Goal: Task Accomplishment & Management: Use online tool/utility

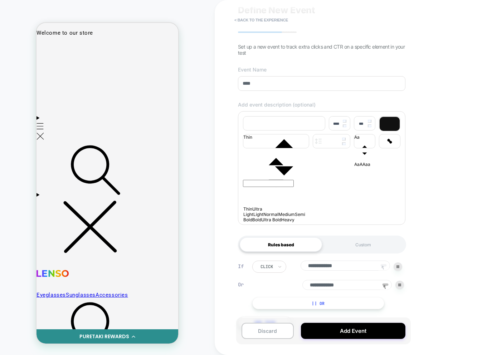
scroll to position [54, 0]
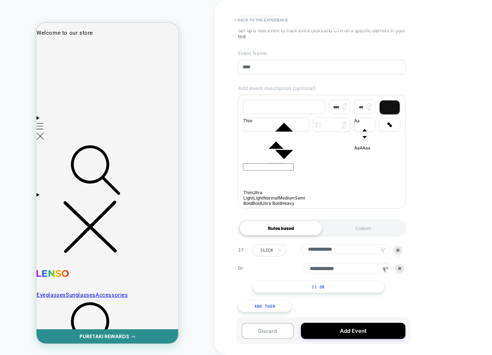
click at [360, 264] on input "**********" at bounding box center [346, 269] width 89 height 10
click at [406, 269] on div "**********" at bounding box center [330, 269] width 156 height 49
click at [402, 269] on div at bounding box center [400, 269] width 9 height 9
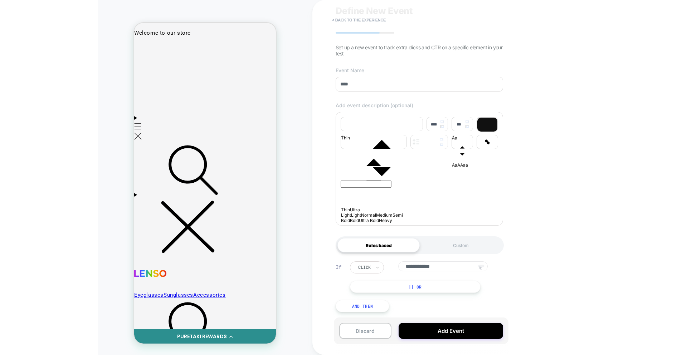
scroll to position [36, 0]
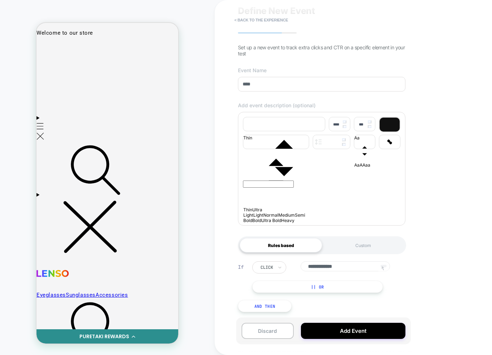
click at [353, 286] on button "|| Or" at bounding box center [317, 287] width 131 height 12
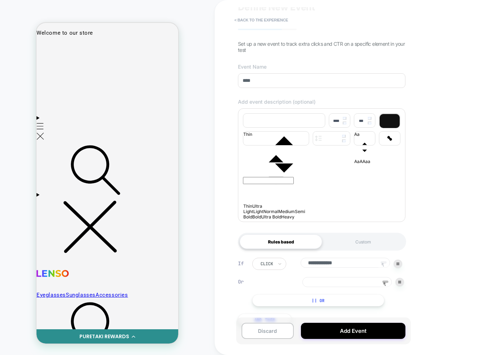
drag, startPoint x: 382, startPoint y: 267, endPoint x: 386, endPoint y: 282, distance: 14.9
click at [383, 267] on icon at bounding box center [383, 265] width 3 height 4
click at [386, 288] on icon at bounding box center [385, 284] width 11 height 11
click at [47, 50] on div at bounding box center [46, 48] width 16 height 16
click at [57, 62] on div "Track Clicks" at bounding box center [81, 62] width 68 height 25
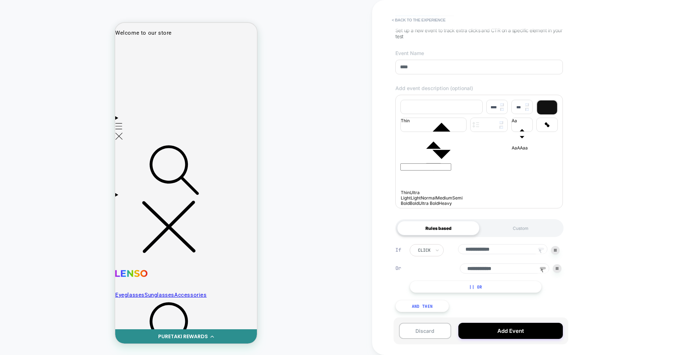
click at [421, 304] on button "And Then" at bounding box center [423, 306] width 54 height 12
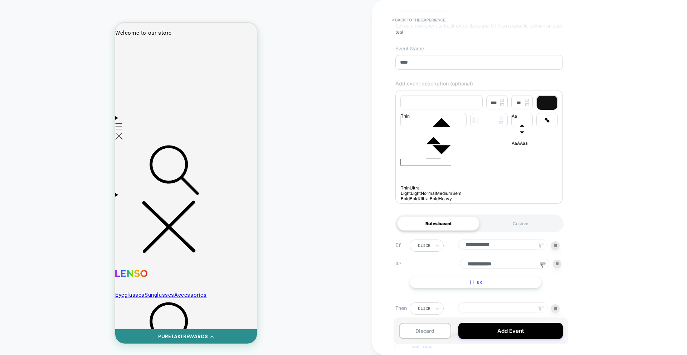
scroll to position [100, 0]
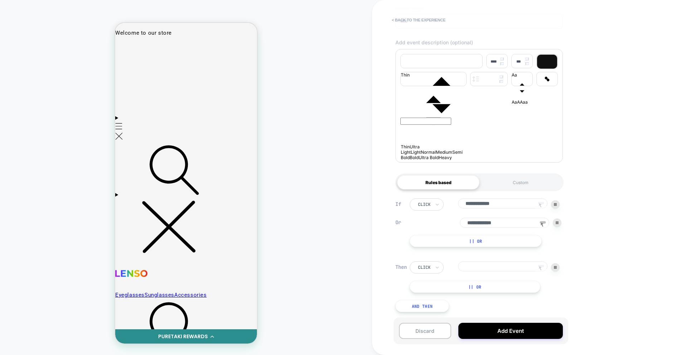
click at [492, 269] on icon at bounding box center [540, 268] width 3 height 4
click at [233, 49] on div at bounding box center [232, 48] width 8 height 8
click at [204, 64] on div "Track Clicks" at bounding box center [219, 61] width 68 height 25
drag, startPoint x: 560, startPoint y: 268, endPoint x: 578, endPoint y: 267, distance: 18.6
click at [492, 267] on div "**********" at bounding box center [529, 177] width 315 height 355
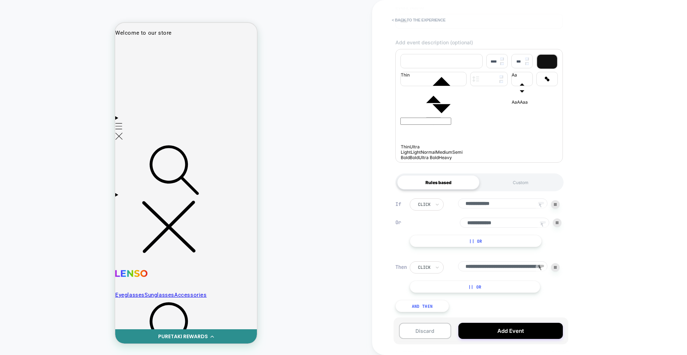
scroll to position [0, 70]
click at [492, 269] on input at bounding box center [502, 267] width 89 height 11
type input "**********"
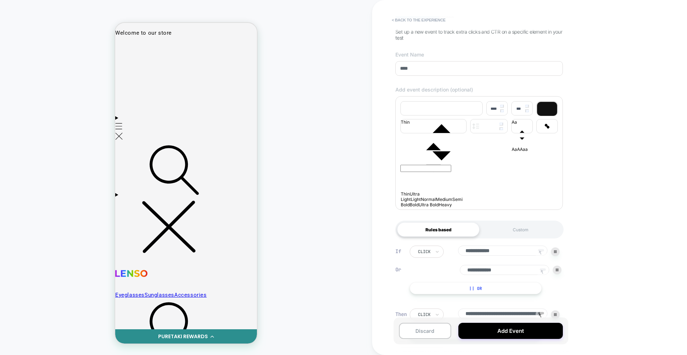
scroll to position [100, 0]
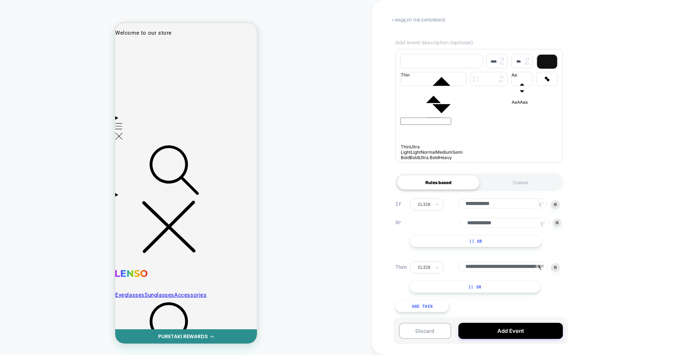
click at [492, 221] on input "**********" at bounding box center [504, 223] width 89 height 10
click at [492, 224] on img at bounding box center [557, 223] width 3 height 3
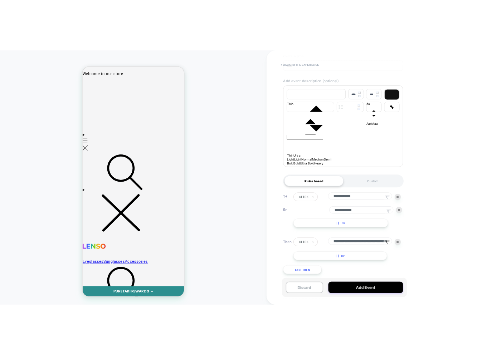
scroll to position [82, 0]
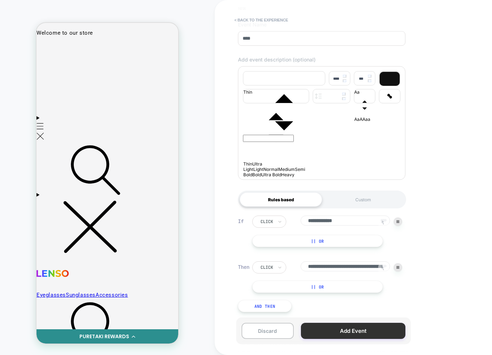
click at [341, 328] on button "Add Event" at bounding box center [353, 331] width 105 height 16
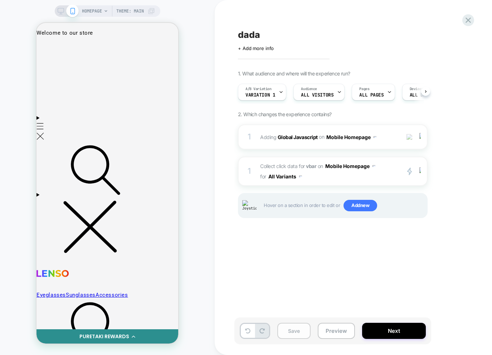
scroll to position [0, 0]
click at [294, 335] on button "Save" at bounding box center [293, 331] width 33 height 16
click at [346, 175] on span "Collect click data for vbar on Mobile Homepage for All Variants" at bounding box center [328, 171] width 136 height 21
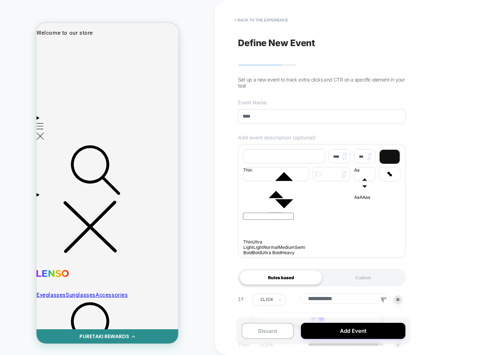
scroll to position [82, 0]
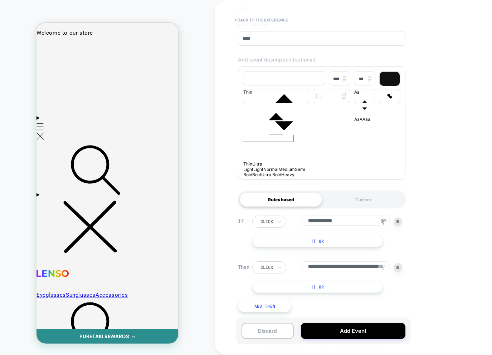
click at [339, 236] on button "|| Or" at bounding box center [317, 241] width 131 height 12
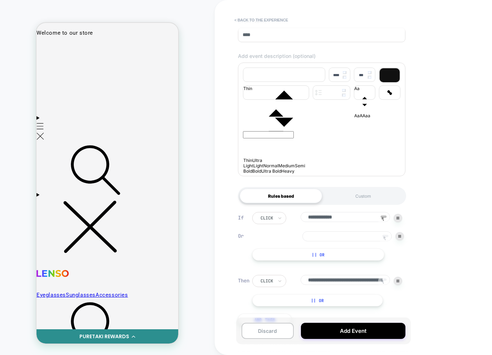
click at [376, 241] on input at bounding box center [346, 237] width 89 height 10
click at [388, 241] on icon at bounding box center [385, 238] width 11 height 11
click at [109, 49] on div at bounding box center [107, 47] width 32 height 7
click at [116, 62] on div "Track Clicks" at bounding box center [143, 61] width 68 height 25
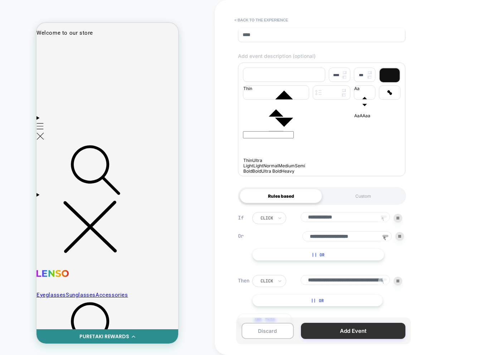
click at [344, 334] on button "Add Event" at bounding box center [353, 331] width 105 height 16
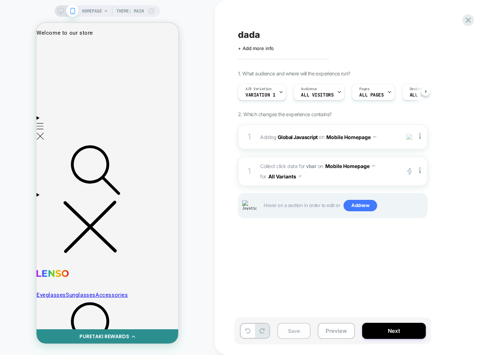
scroll to position [0, 0]
drag, startPoint x: 293, startPoint y: 329, endPoint x: 220, endPoint y: 320, distance: 73.6
click at [293, 329] on button "Save" at bounding box center [293, 331] width 33 height 16
click at [347, 259] on div "dada Click to edit experience details + Add more info 1. What audience and wher…" at bounding box center [368, 177] width 268 height 341
click at [369, 178] on span "Collect click data for vbar on Mobile Homepage for All Variants" at bounding box center [328, 171] width 136 height 21
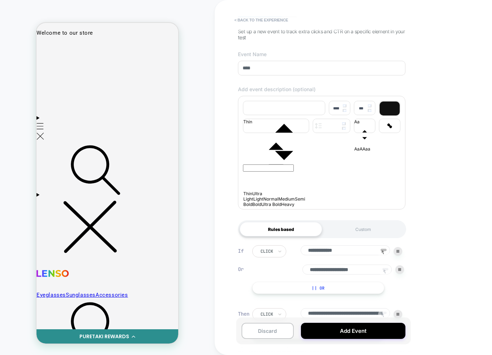
scroll to position [100, 0]
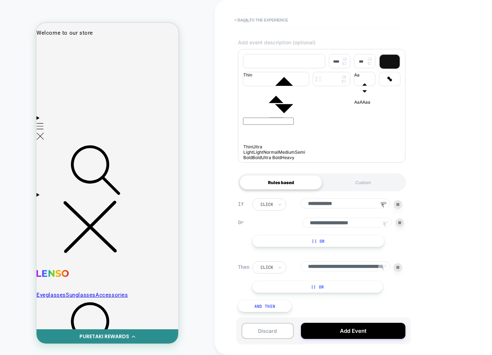
click at [391, 241] on div "**********" at bounding box center [328, 223] width 152 height 49
click at [364, 220] on input "**********" at bounding box center [346, 223] width 89 height 10
click at [326, 288] on button "|| Or" at bounding box center [317, 287] width 131 height 12
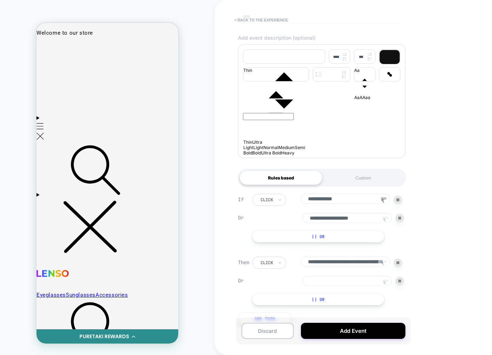
click at [400, 283] on img at bounding box center [399, 281] width 3 height 3
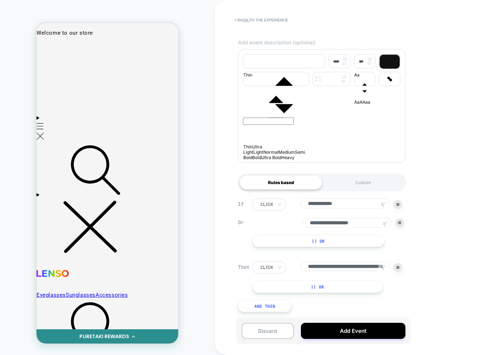
click at [329, 285] on button "|| Or" at bounding box center [317, 287] width 131 height 12
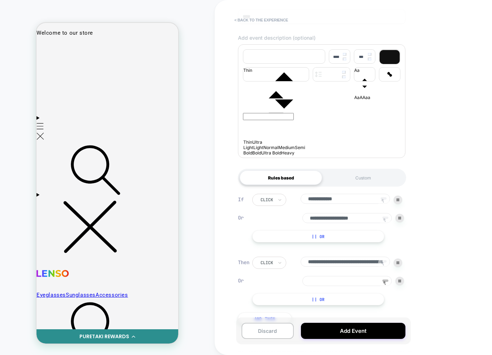
click at [401, 283] on img at bounding box center [399, 281] width 3 height 3
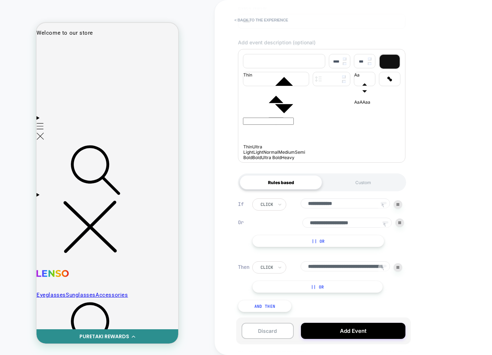
click at [397, 269] on img at bounding box center [398, 267] width 3 height 3
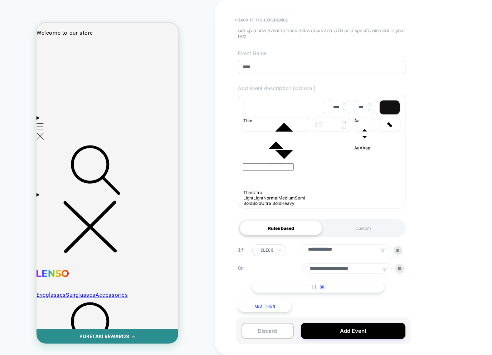
click at [263, 310] on button "And Then" at bounding box center [265, 306] width 54 height 12
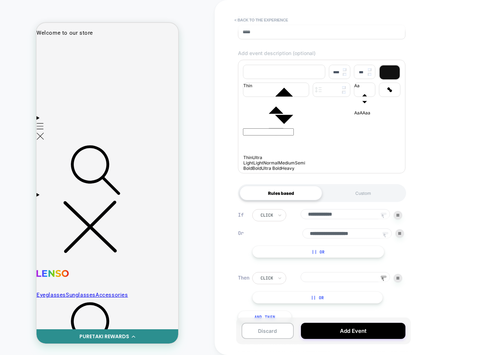
scroll to position [100, 0]
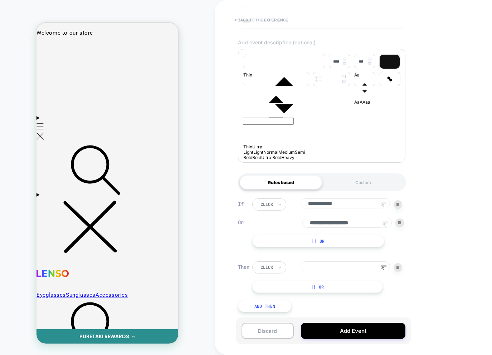
click at [352, 281] on button "|| Or" at bounding box center [317, 287] width 131 height 12
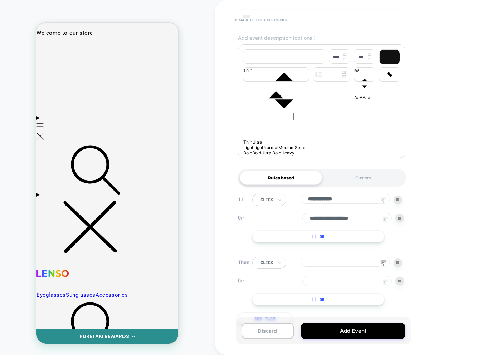
click at [399, 284] on div at bounding box center [400, 281] width 9 height 9
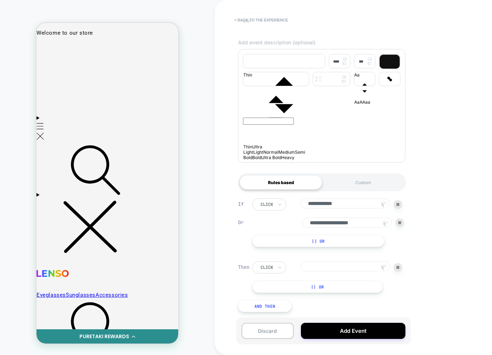
click at [316, 286] on button "|| Or" at bounding box center [317, 287] width 131 height 12
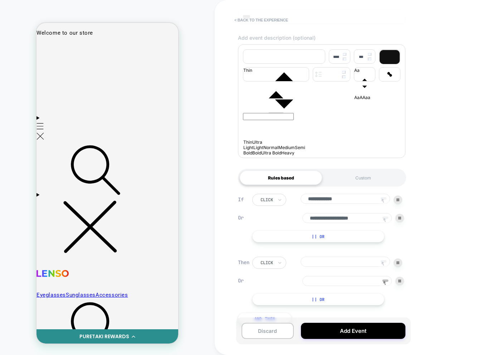
click at [400, 283] on img at bounding box center [399, 281] width 3 height 3
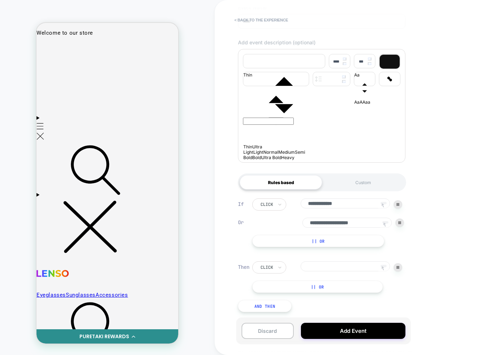
click at [401, 270] on div at bounding box center [398, 267] width 9 height 9
